Goal: Information Seeking & Learning: Stay updated

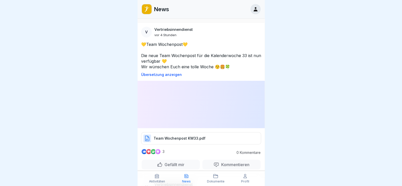
click at [159, 136] on p "Team Wochenpost KW33.pdf" at bounding box center [180, 138] width 52 height 5
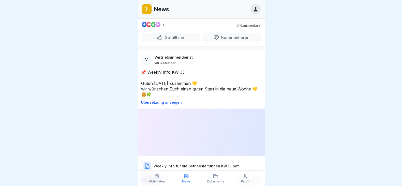
click at [190, 163] on p "Weekly Info für die Betriebsleitungen KW33.pdf" at bounding box center [196, 165] width 85 height 5
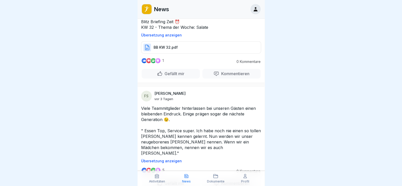
scroll to position [254, 0]
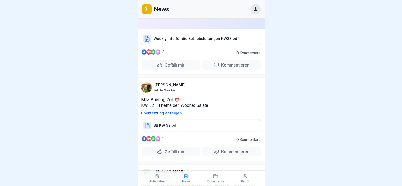
click at [304, 86] on div at bounding box center [201, 93] width 402 height 186
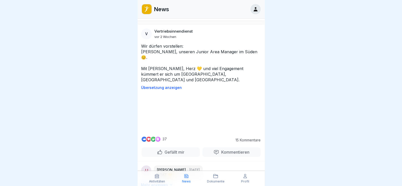
scroll to position [541, 0]
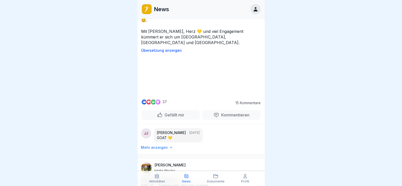
click at [224, 95] on video at bounding box center [201, 75] width 76 height 38
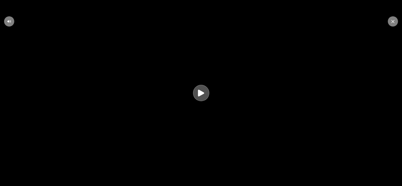
click at [206, 97] on icon at bounding box center [201, 93] width 10 height 10
click at [245, 53] on video at bounding box center [201, 93] width 402 height 186
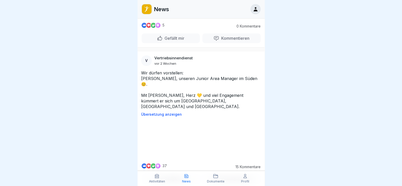
scroll to position [541, 0]
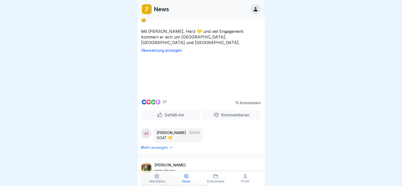
click at [188, 95] on video at bounding box center [201, 75] width 76 height 38
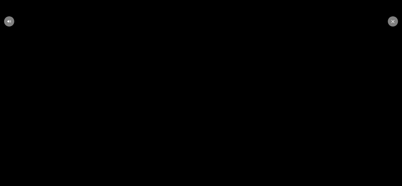
click at [202, 94] on icon at bounding box center [201, 93] width 6 height 7
click at [392, 21] on icon at bounding box center [393, 21] width 3 height 3
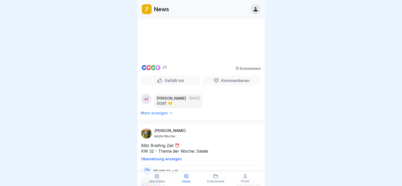
scroll to position [604, 0]
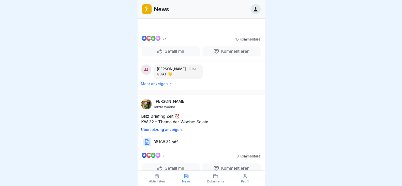
click at [160, 86] on p "Mehr anzeigen" at bounding box center [154, 83] width 27 height 5
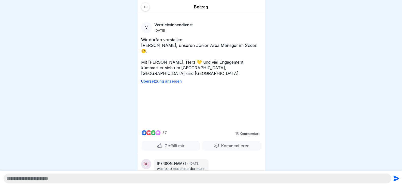
click at [147, 9] on div at bounding box center [145, 7] width 9 height 9
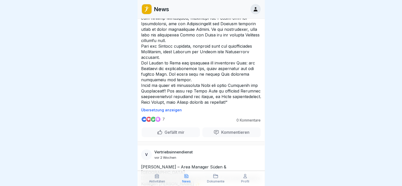
scroll to position [2599, 0]
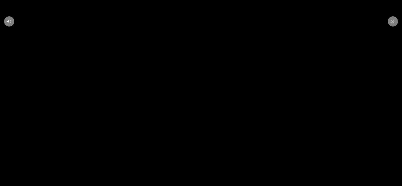
click at [390, 21] on div at bounding box center [393, 21] width 10 height 10
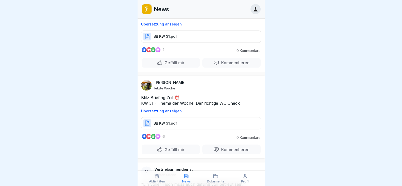
scroll to position [3514, 0]
